Goal: Use online tool/utility: Utilize a website feature to perform a specific function

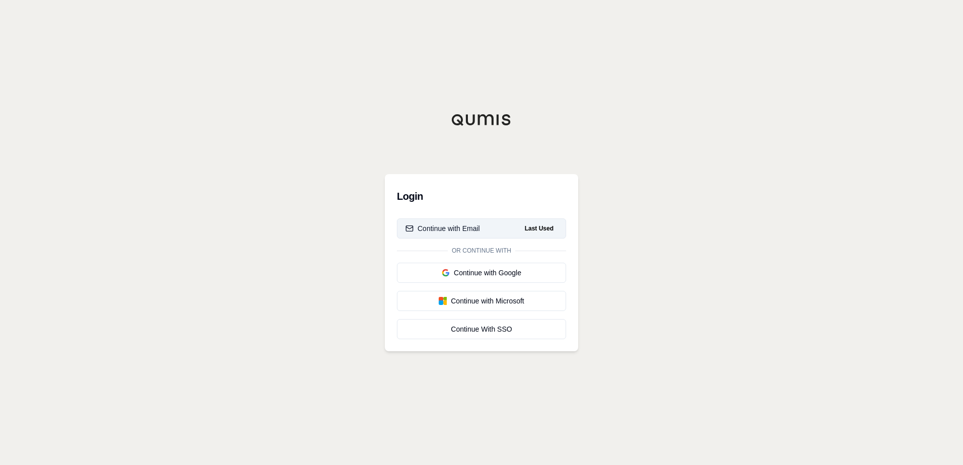
click at [479, 229] on div "Continue with Email" at bounding box center [442, 229] width 75 height 10
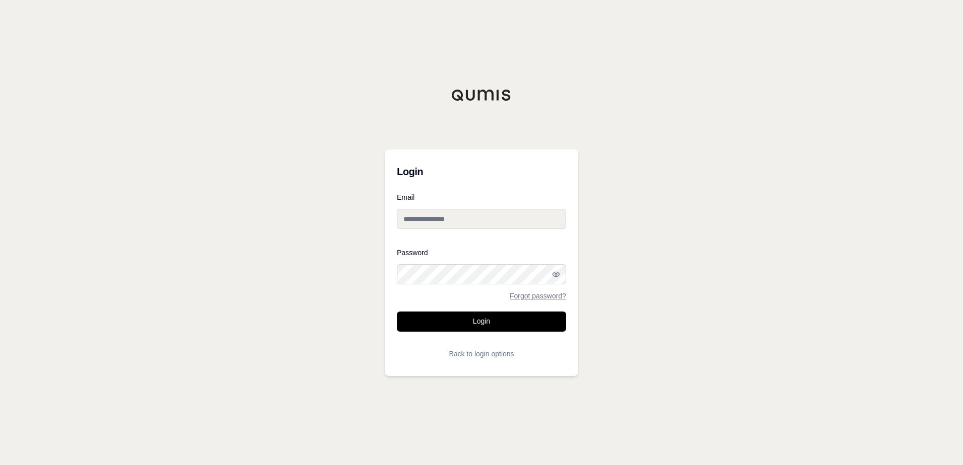
type input "**********"
click at [469, 321] on button "Login" at bounding box center [481, 322] width 169 height 20
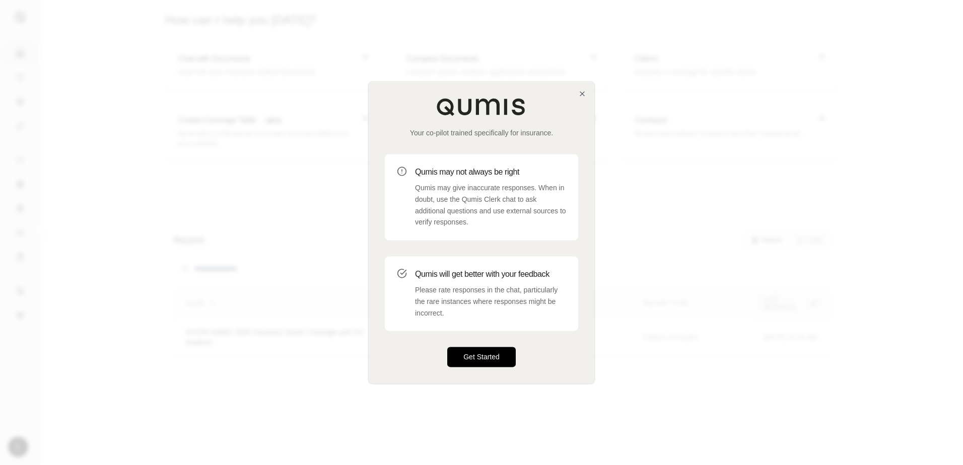
click at [482, 357] on button "Get Started" at bounding box center [481, 358] width 69 height 20
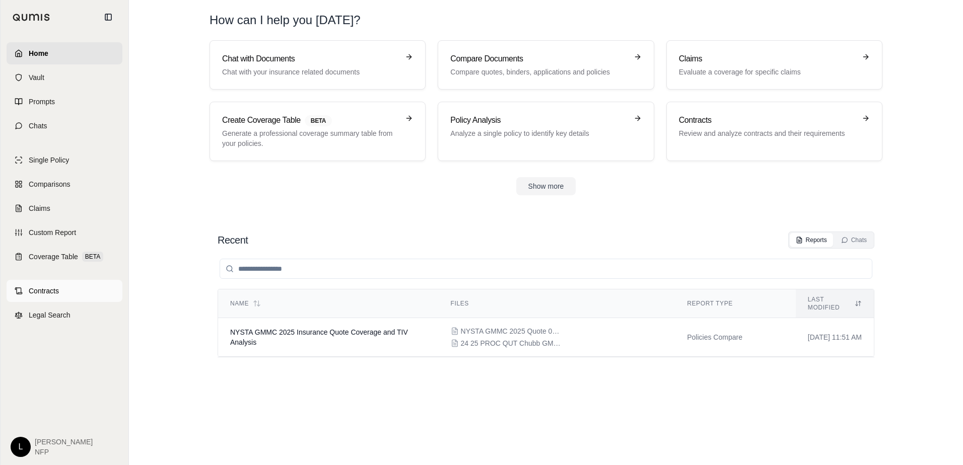
click at [55, 289] on span "Contracts" at bounding box center [44, 291] width 30 height 10
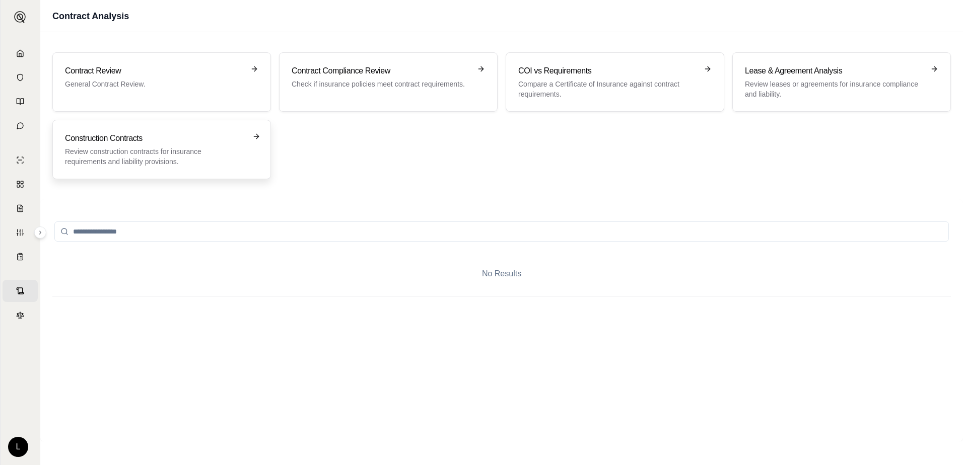
click at [152, 144] on h3 "Construction Contracts" at bounding box center [154, 138] width 179 height 12
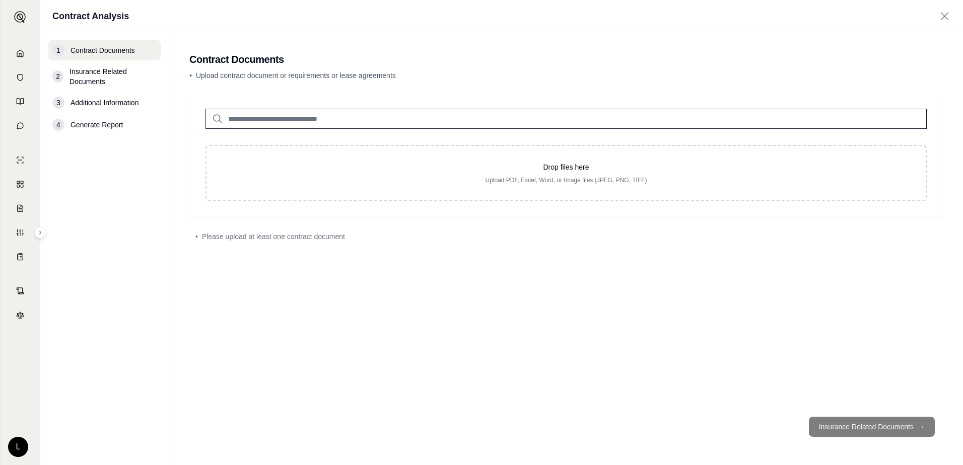
click at [113, 78] on span "Insurance Related Documents" at bounding box center [113, 76] width 87 height 20
click at [76, 73] on span "Insurance Related Documents" at bounding box center [113, 76] width 87 height 20
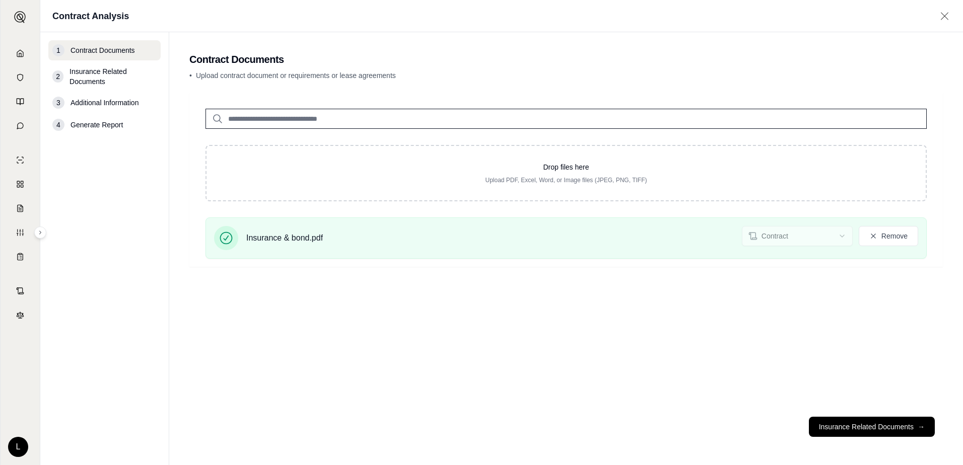
click at [278, 121] on input "search" at bounding box center [566, 119] width 721 height 20
click at [846, 430] on button "Insurance Related Documents →" at bounding box center [872, 427] width 126 height 20
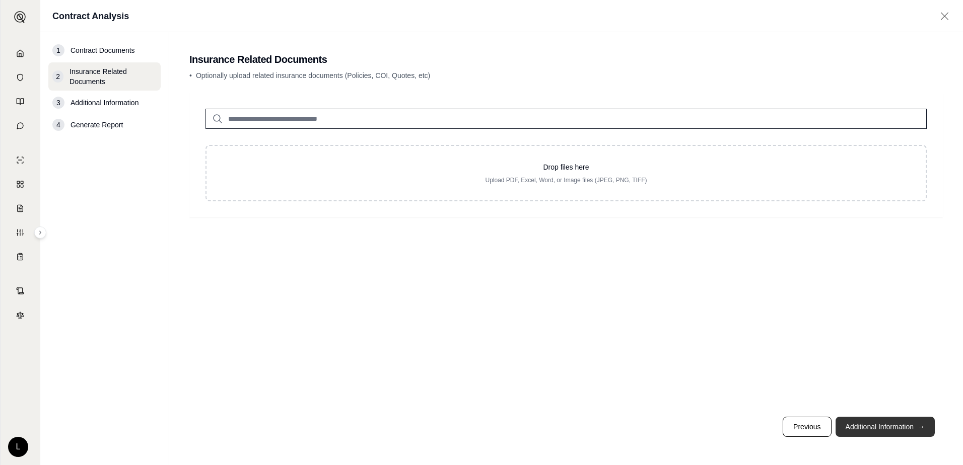
click at [859, 426] on button "Additional Information →" at bounding box center [885, 427] width 99 height 20
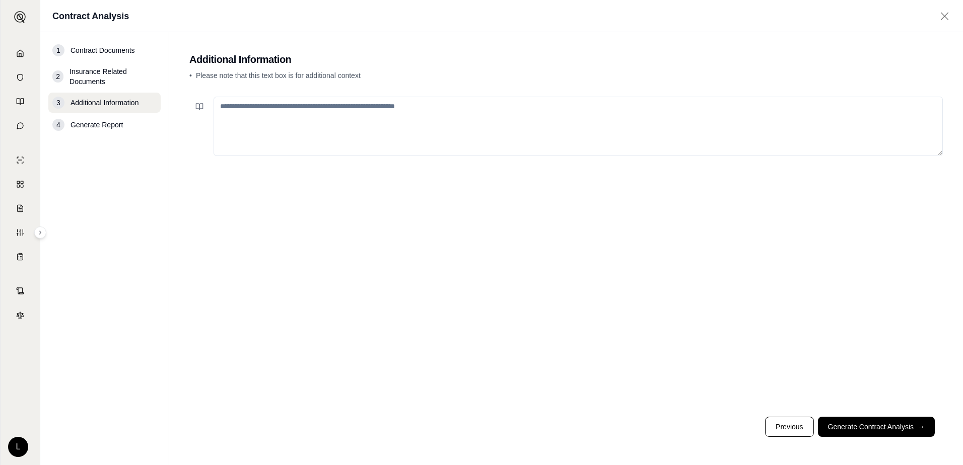
click at [227, 107] on textarea at bounding box center [578, 126] width 729 height 59
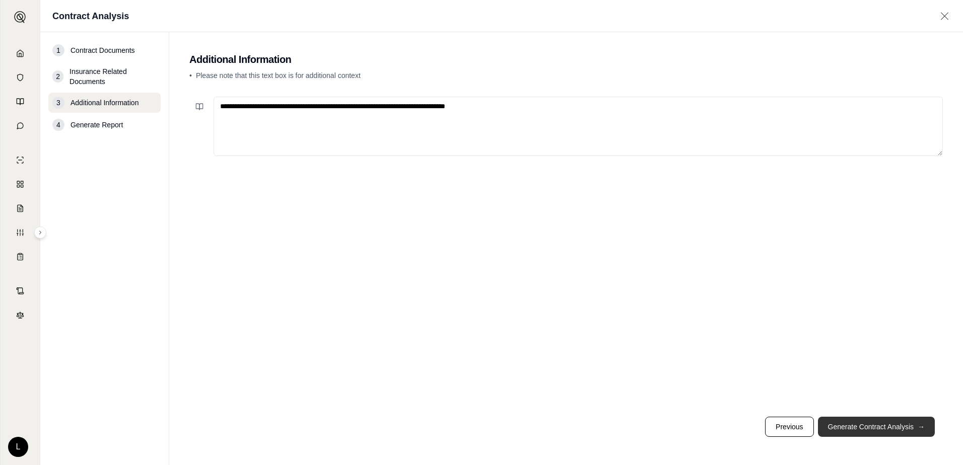
type textarea "**********"
click at [869, 422] on button "Generate Contract Analysis →" at bounding box center [876, 427] width 117 height 20
